Goal: Navigation & Orientation: Understand site structure

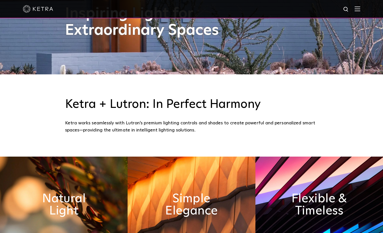
scroll to position [101, 0]
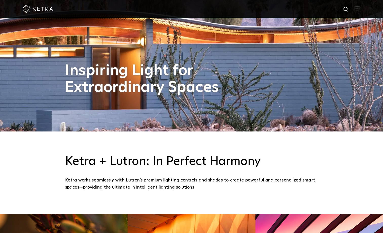
click at [364, 6] on div at bounding box center [191, 9] width 383 height 18
click at [360, 6] on div at bounding box center [192, 9] width 338 height 18
click at [360, 10] on img at bounding box center [358, 8] width 6 height 5
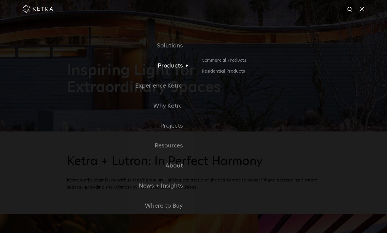
click at [180, 71] on link "Products" at bounding box center [130, 66] width 127 height 20
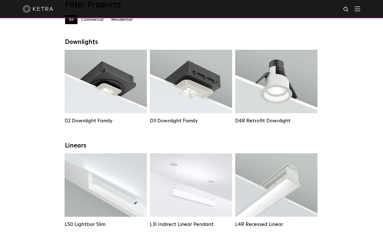
scroll to position [101, 0]
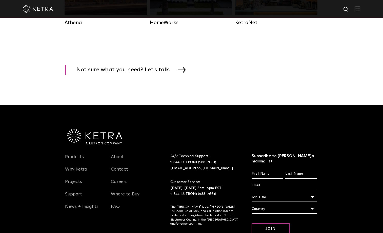
scroll to position [861, 0]
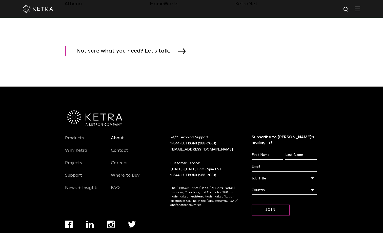
click at [113, 147] on link "About" at bounding box center [117, 141] width 13 height 12
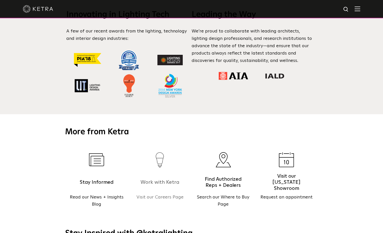
scroll to position [507, 0]
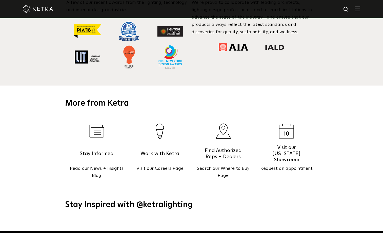
click at [32, 91] on div "More from Ketra Stay Informed Read our News + Insights Blog Work with Ketra Vis…" at bounding box center [191, 135] width 383 height 101
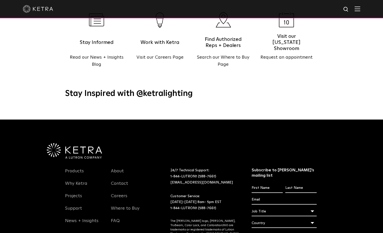
scroll to position [653, 0]
